Goal: Check status

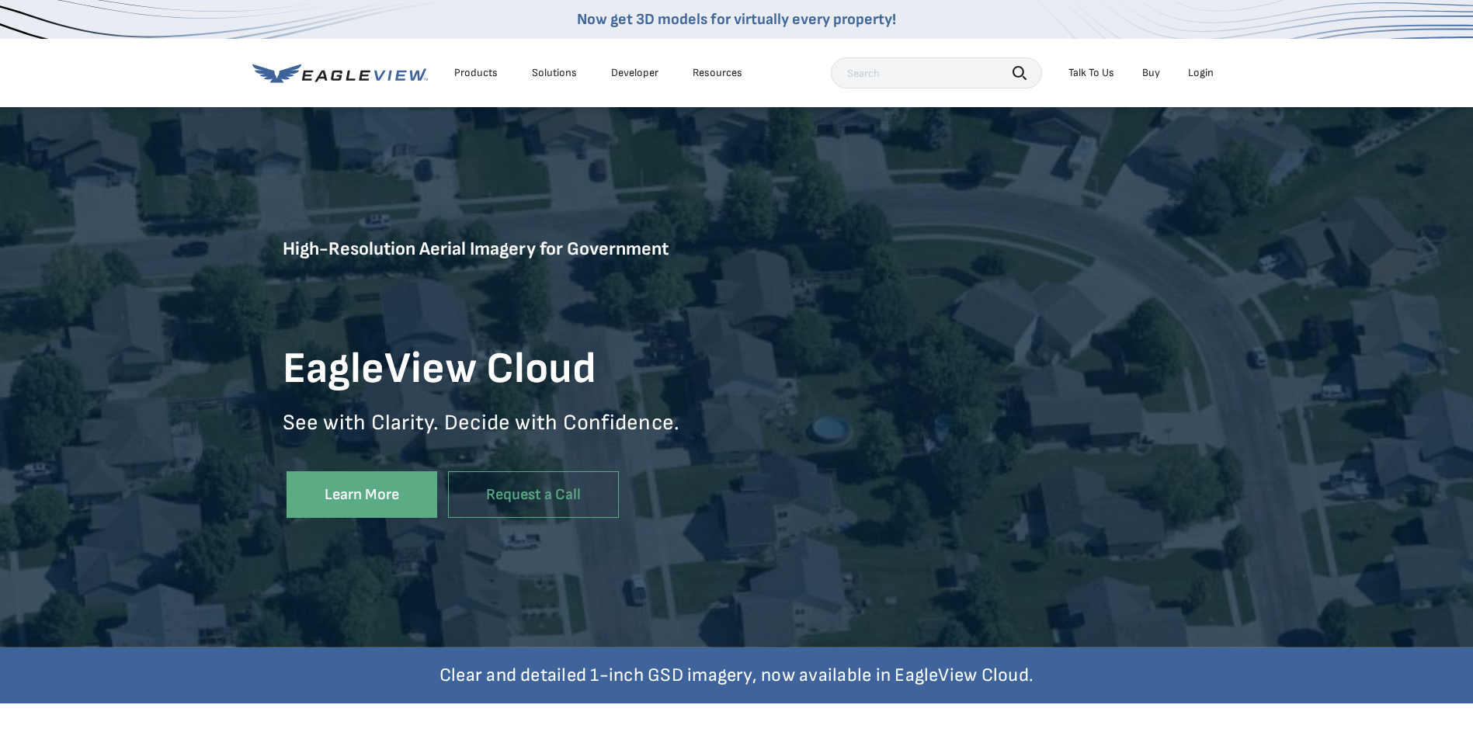
drag, startPoint x: 0, startPoint y: 0, endPoint x: 1201, endPoint y: 72, distance: 1203.2
click at [1203, 72] on div "Login" at bounding box center [1201, 73] width 26 height 14
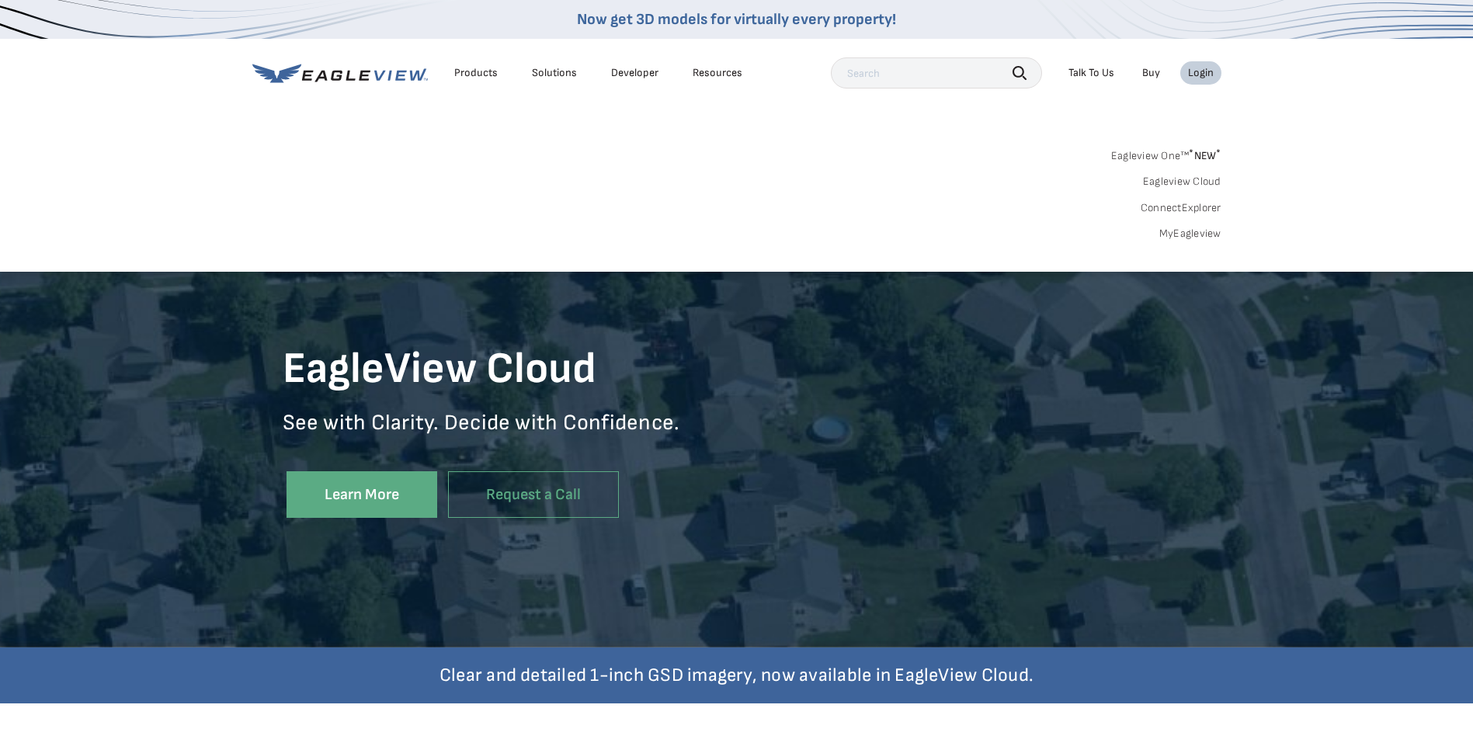
click at [1186, 232] on link "MyEagleview" at bounding box center [1190, 234] width 62 height 14
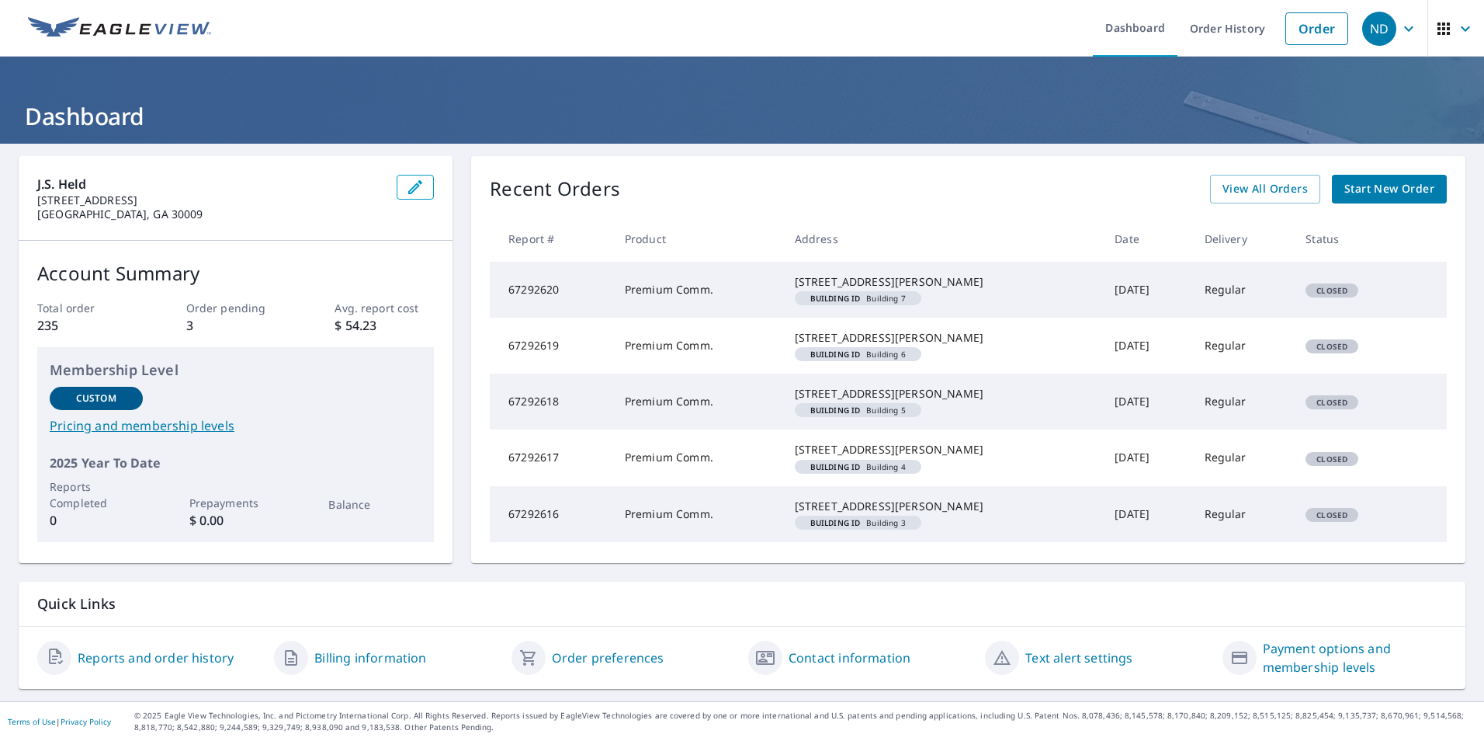
scroll to position [75, 0]
click at [1248, 179] on span "View All Orders" at bounding box center [1265, 188] width 85 height 19
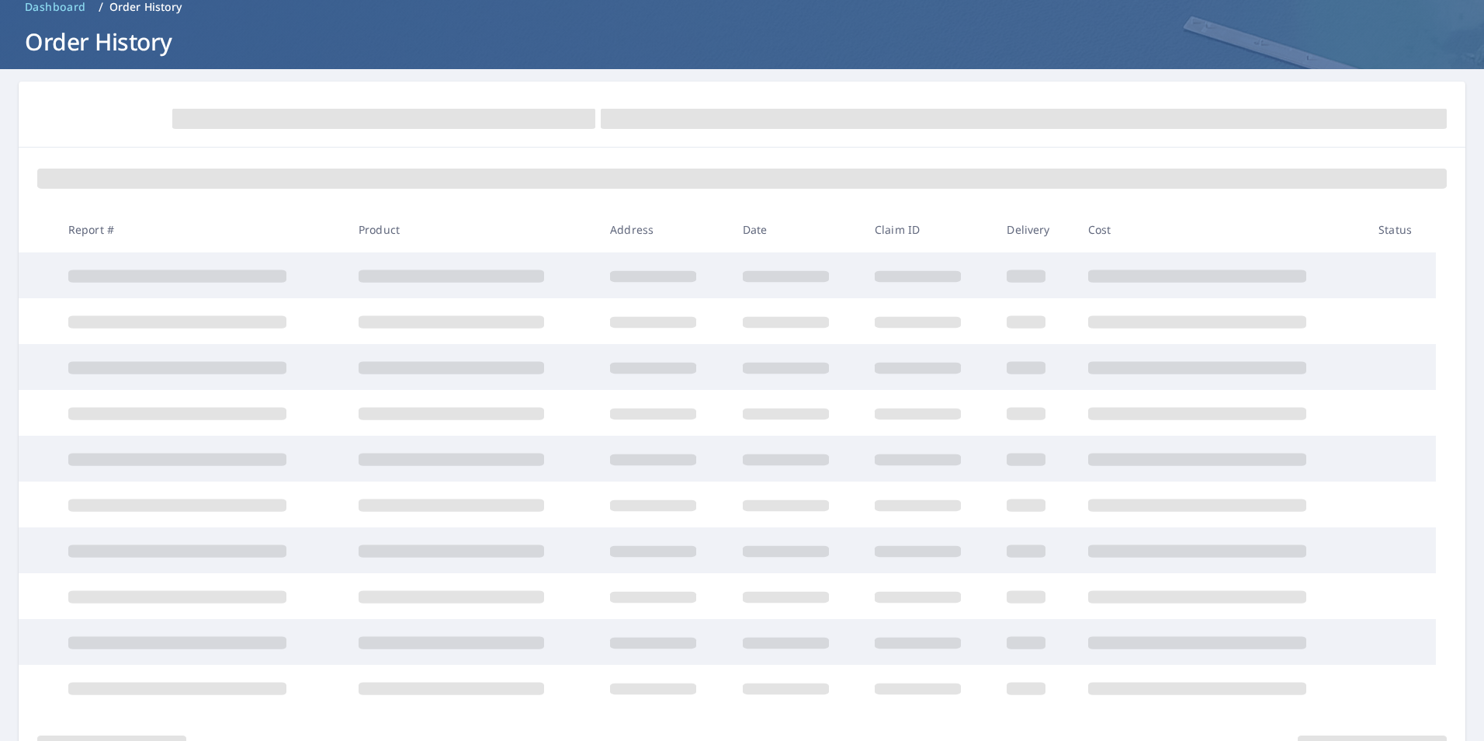
scroll to position [75, 0]
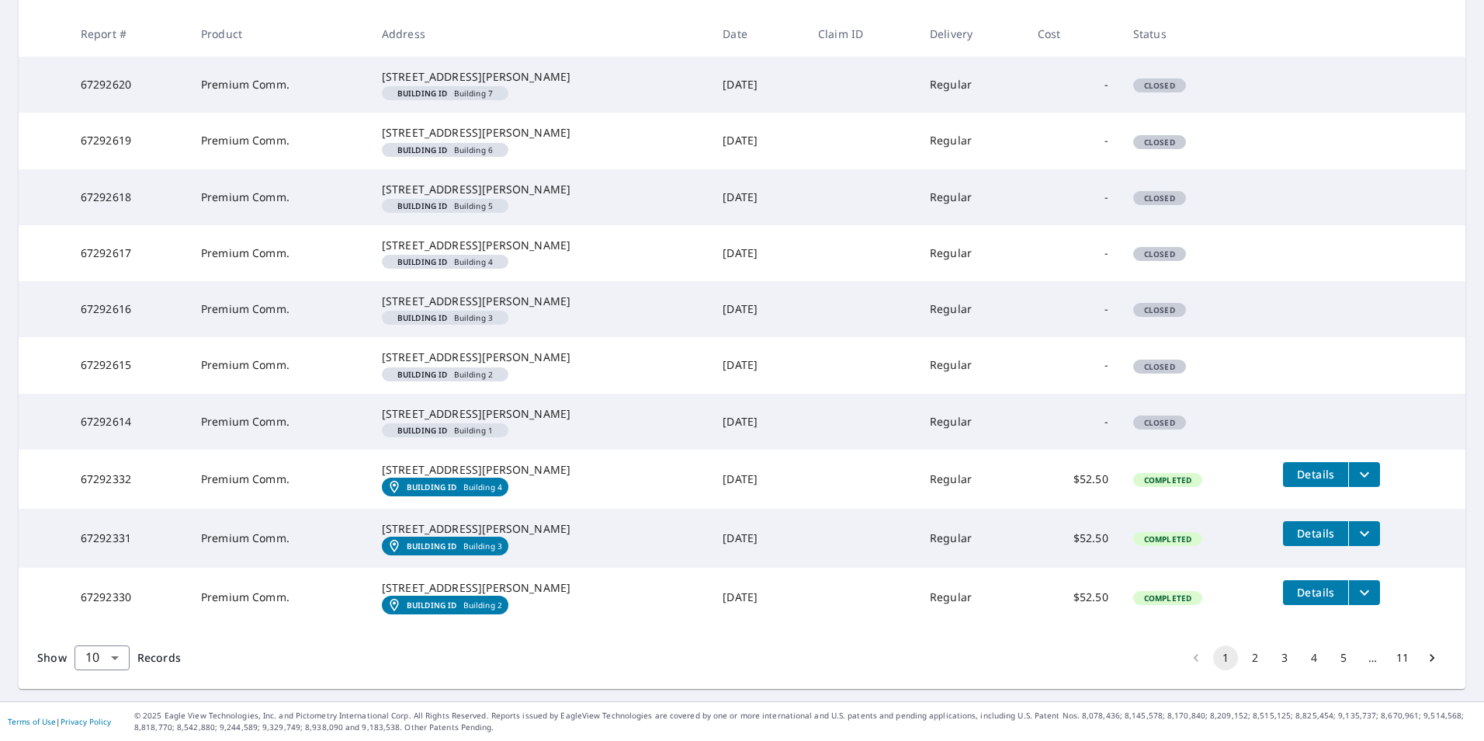
scroll to position [443, 0]
click at [1396, 656] on button "11" at bounding box center [1402, 657] width 25 height 25
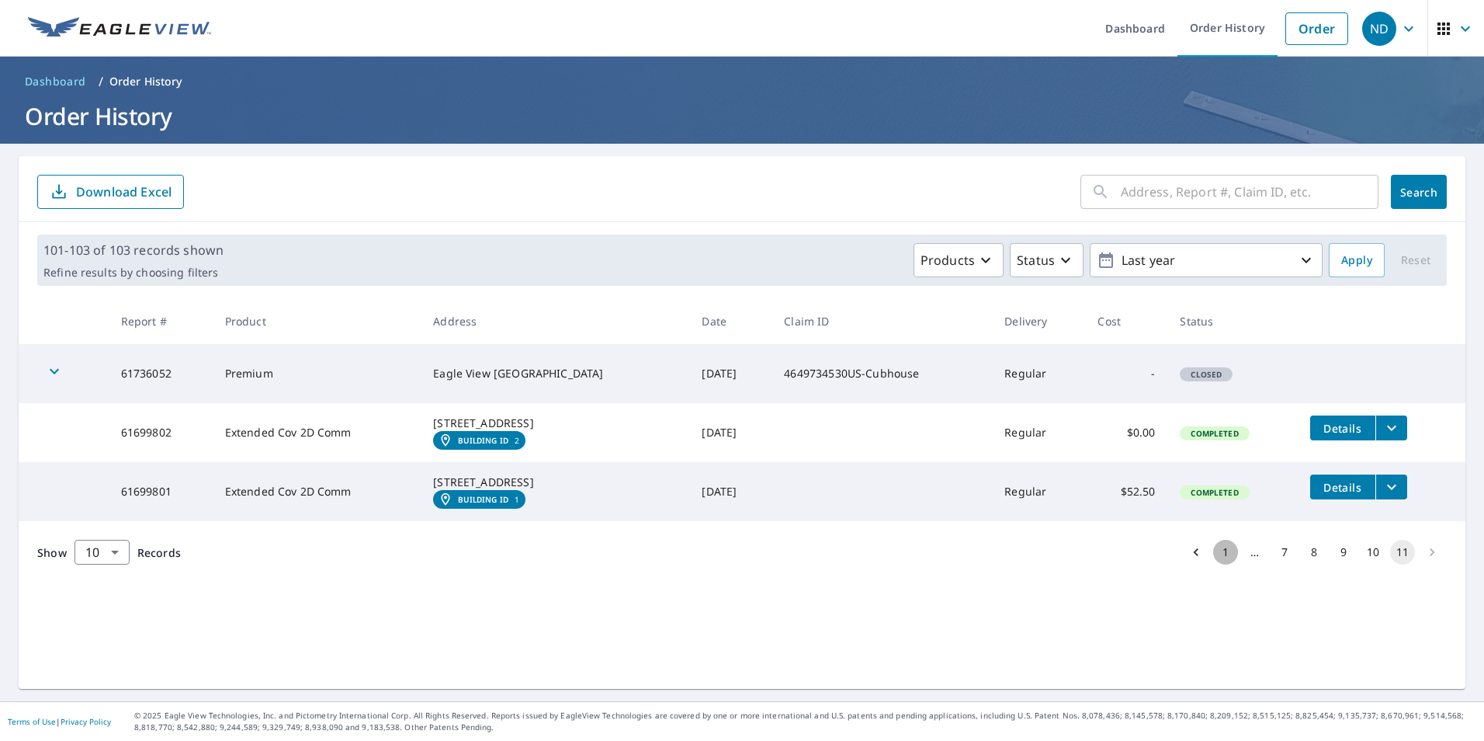
click at [1213, 564] on button "1" at bounding box center [1225, 552] width 25 height 25
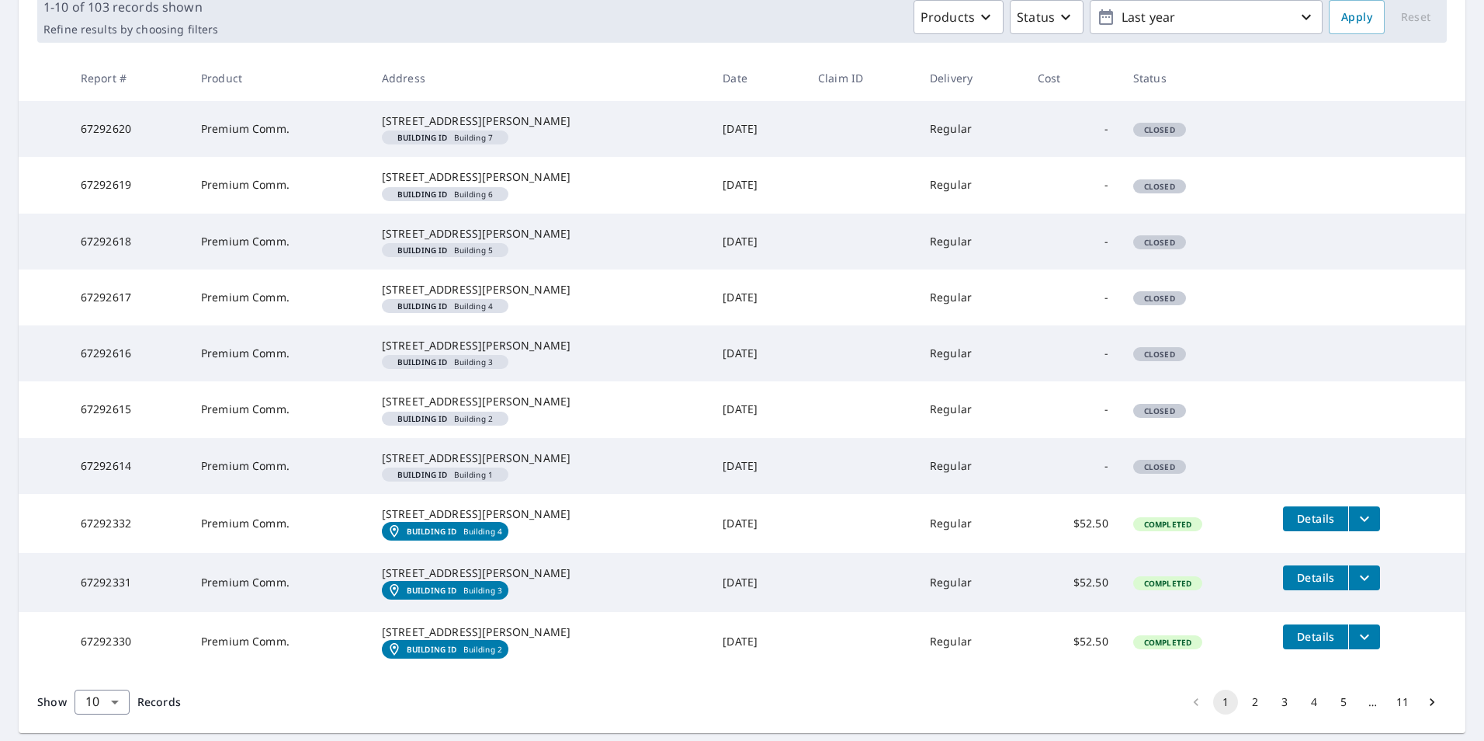
scroll to position [443, 0]
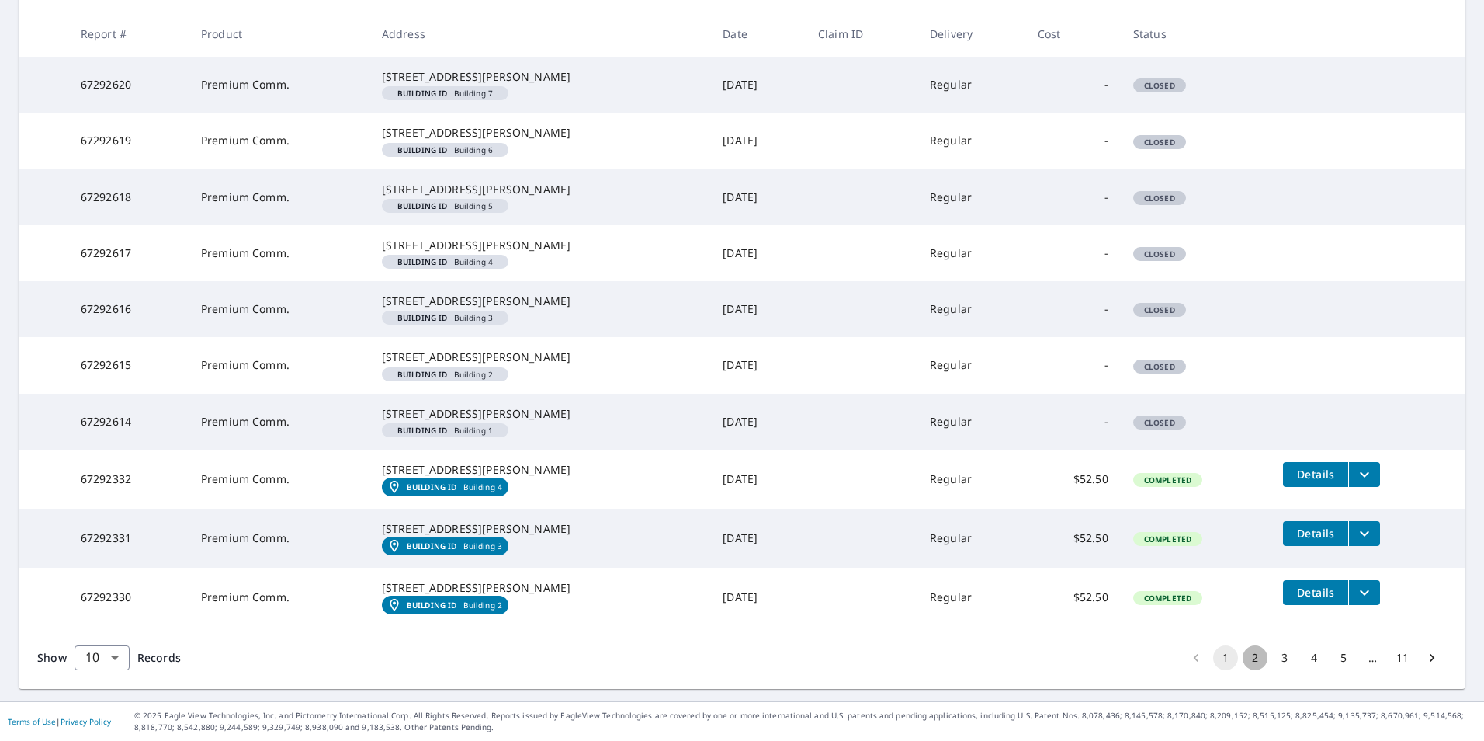
click at [1246, 651] on button "2" at bounding box center [1255, 657] width 25 height 25
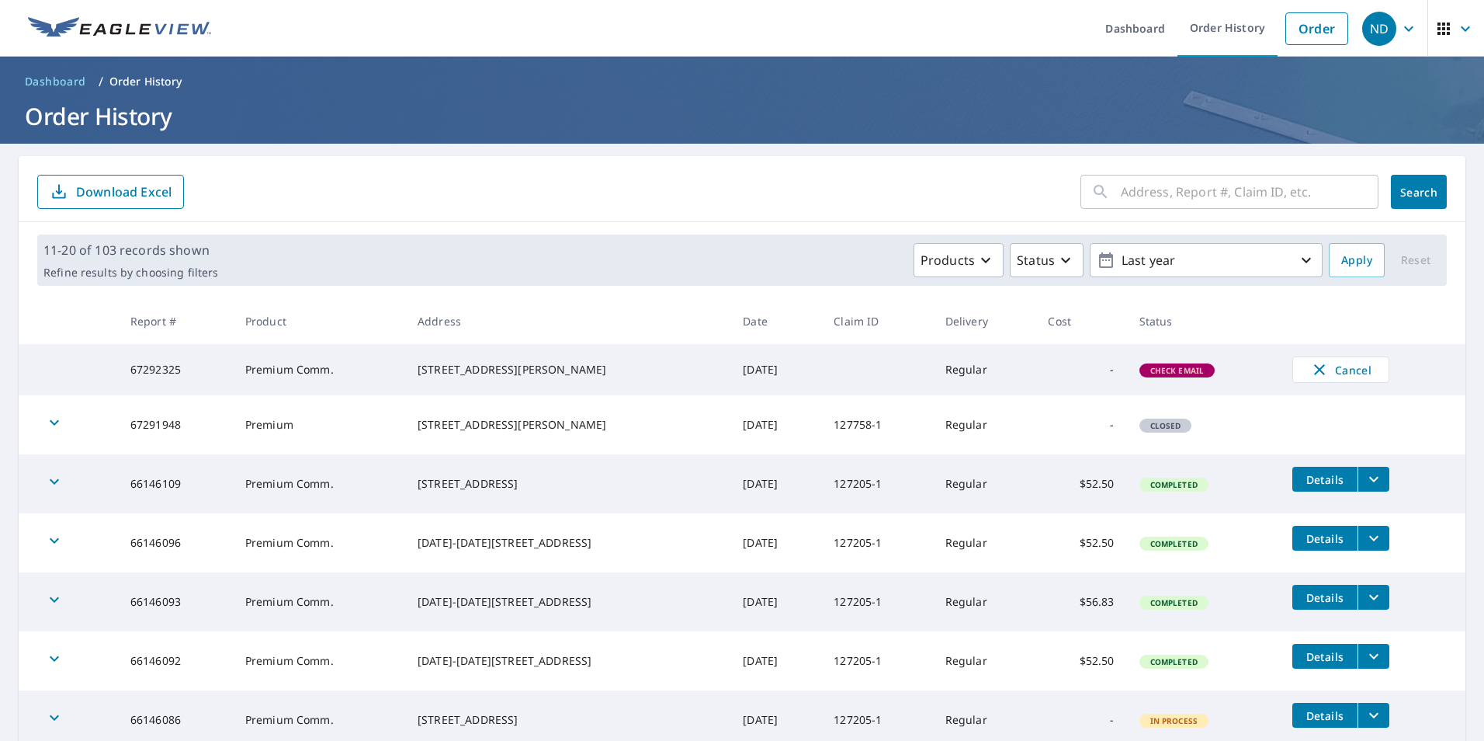
click at [1158, 374] on span "Check Email" at bounding box center [1177, 370] width 73 height 11
click at [1167, 375] on span "Check Email" at bounding box center [1177, 370] width 73 height 11
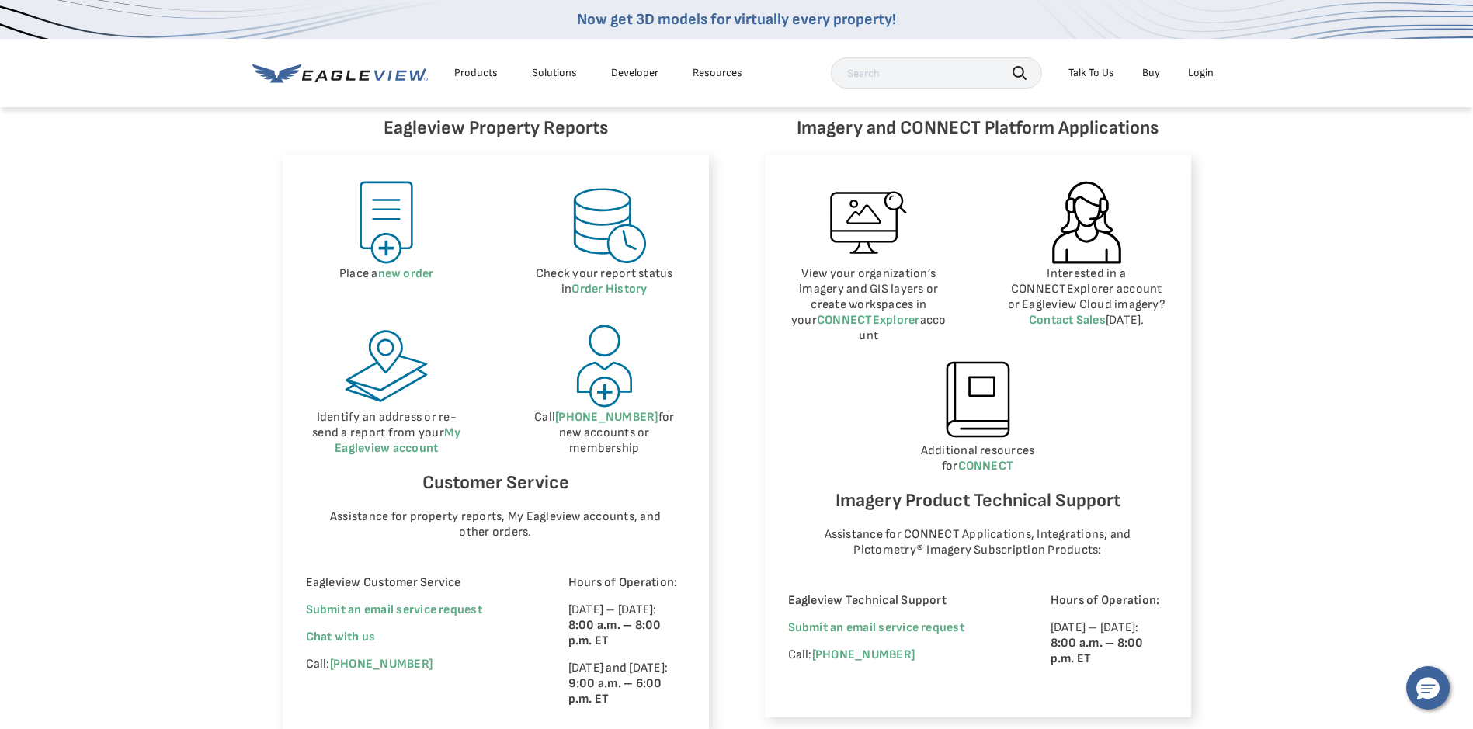
scroll to position [699, 0]
